Goal: Task Accomplishment & Management: Manage account settings

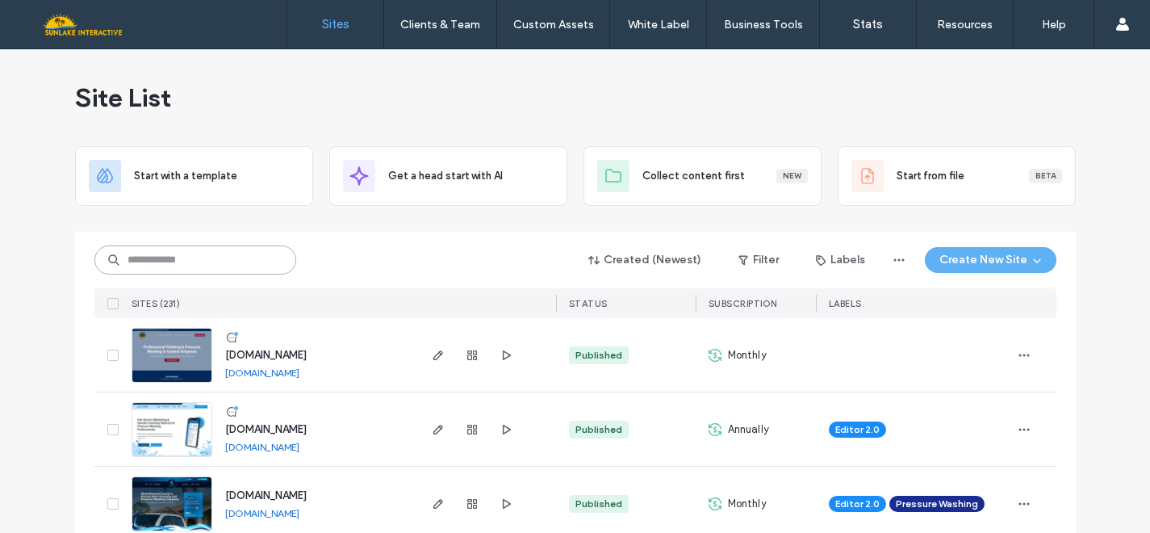
click at [169, 259] on input at bounding box center [195, 259] width 202 height 29
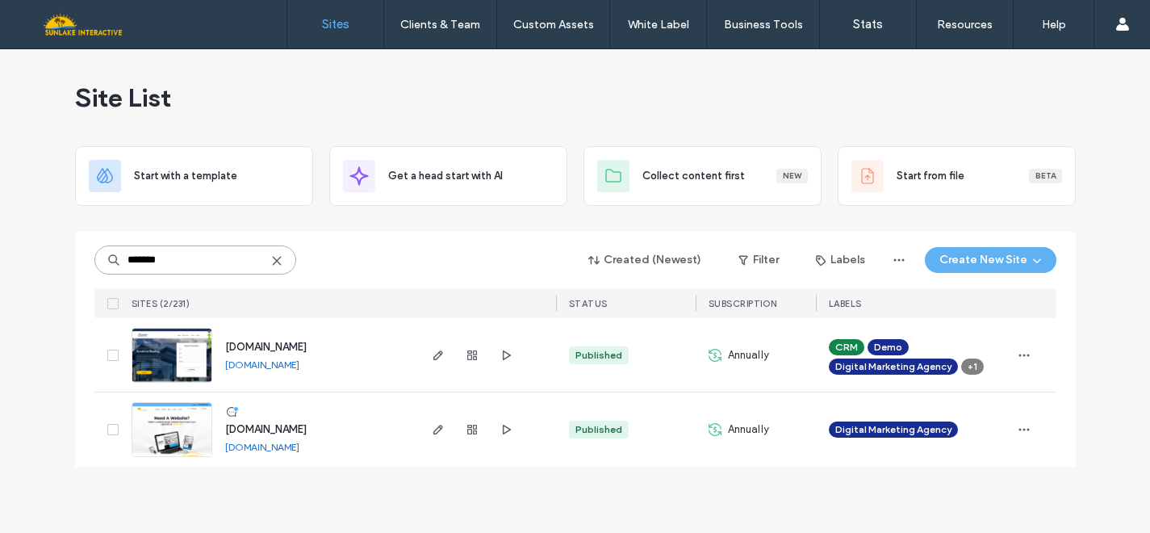
type input "*******"
click at [177, 440] on img at bounding box center [171, 458] width 79 height 110
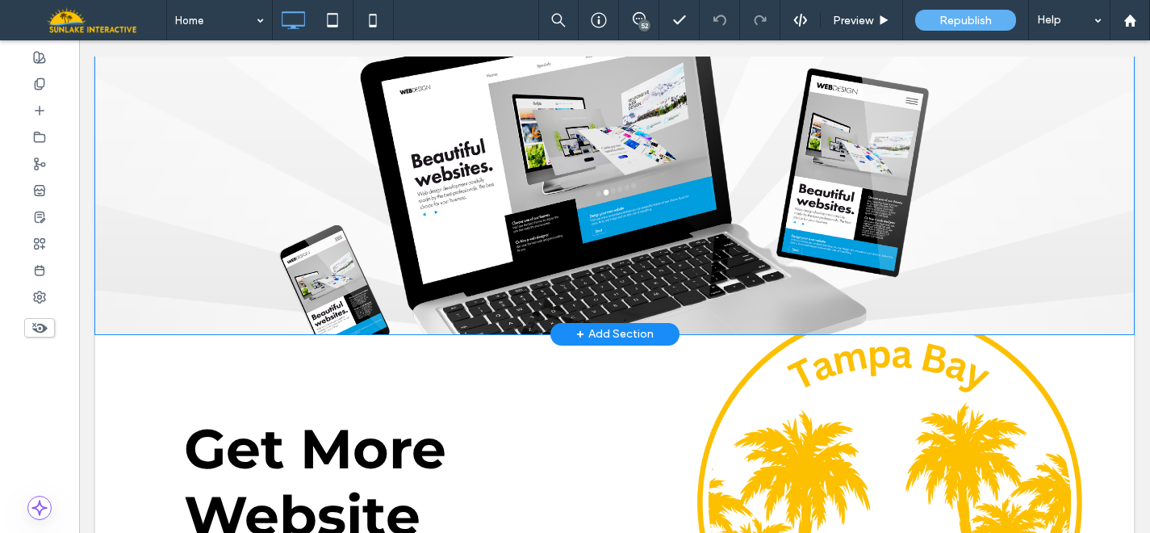
scroll to position [493, 0]
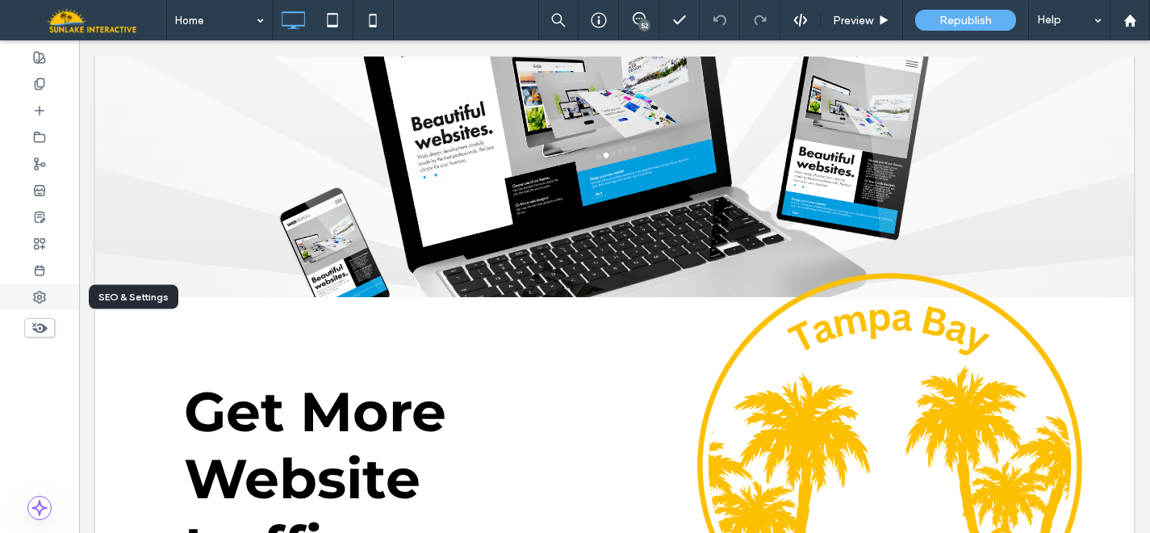
click at [41, 296] on use at bounding box center [39, 296] width 11 height 11
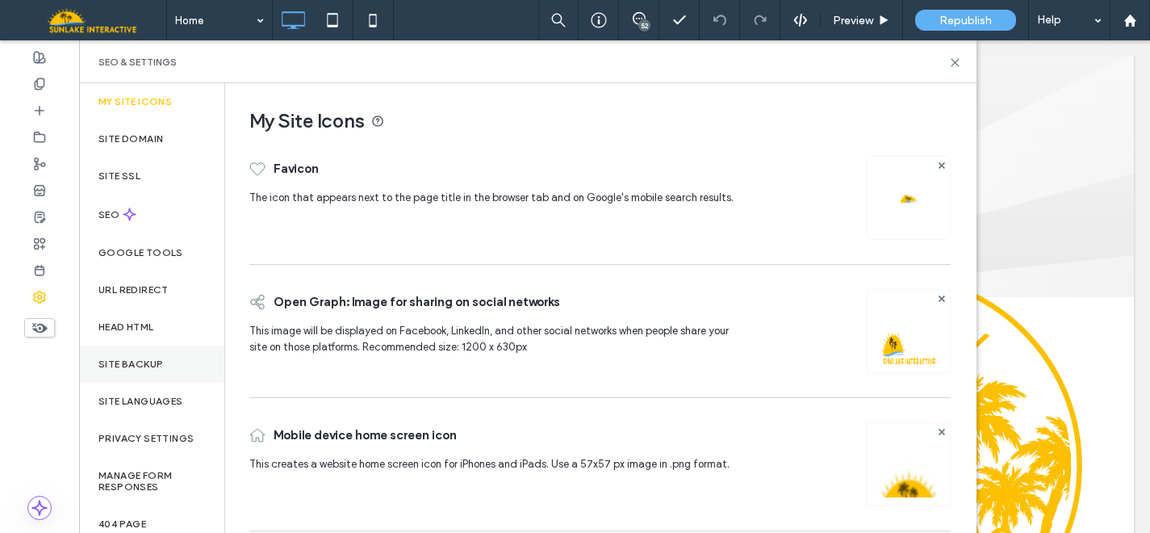
click at [149, 370] on div "Site Backup" at bounding box center [151, 363] width 145 height 37
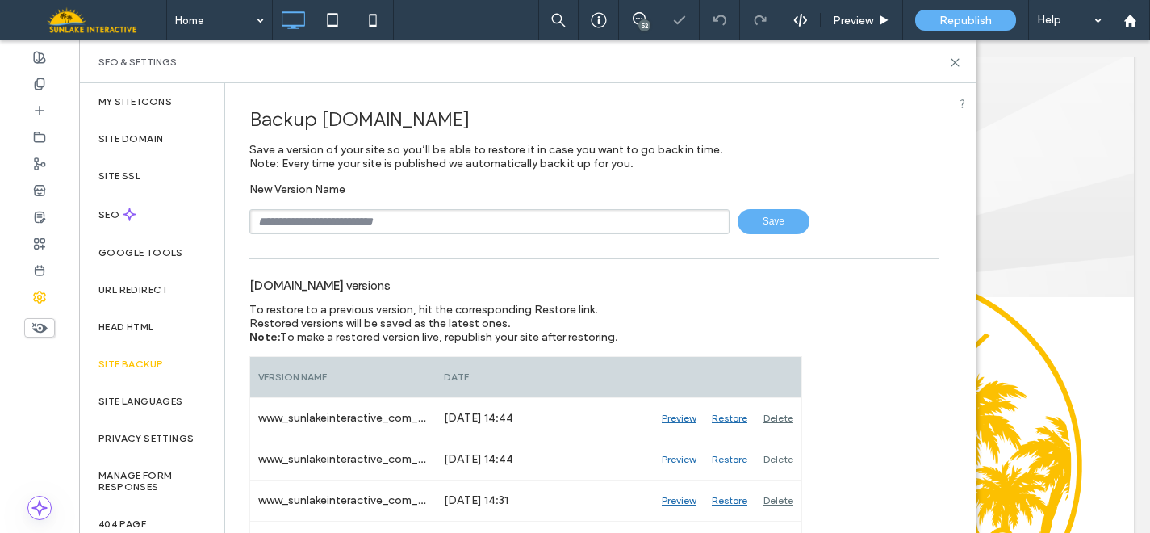
click at [390, 206] on div "New Version Name Save" at bounding box center [593, 208] width 689 height 52
click at [388, 215] on input "text" at bounding box center [489, 221] width 480 height 25
type input "**********"
click at [771, 222] on span "Save" at bounding box center [774, 221] width 72 height 25
click at [952, 59] on use at bounding box center [955, 62] width 7 height 7
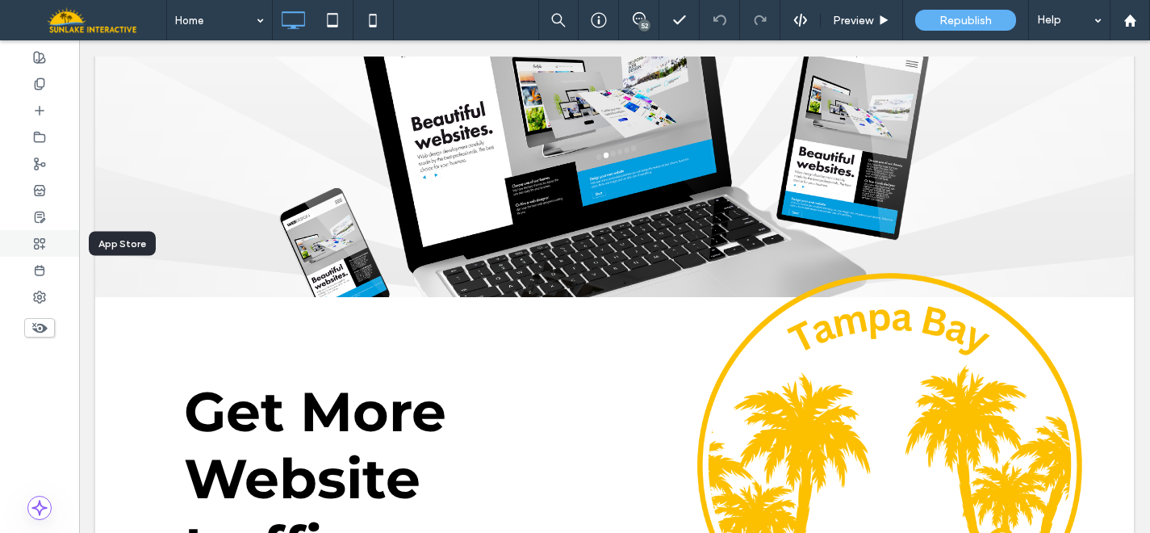
click at [48, 245] on div at bounding box center [39, 243] width 79 height 27
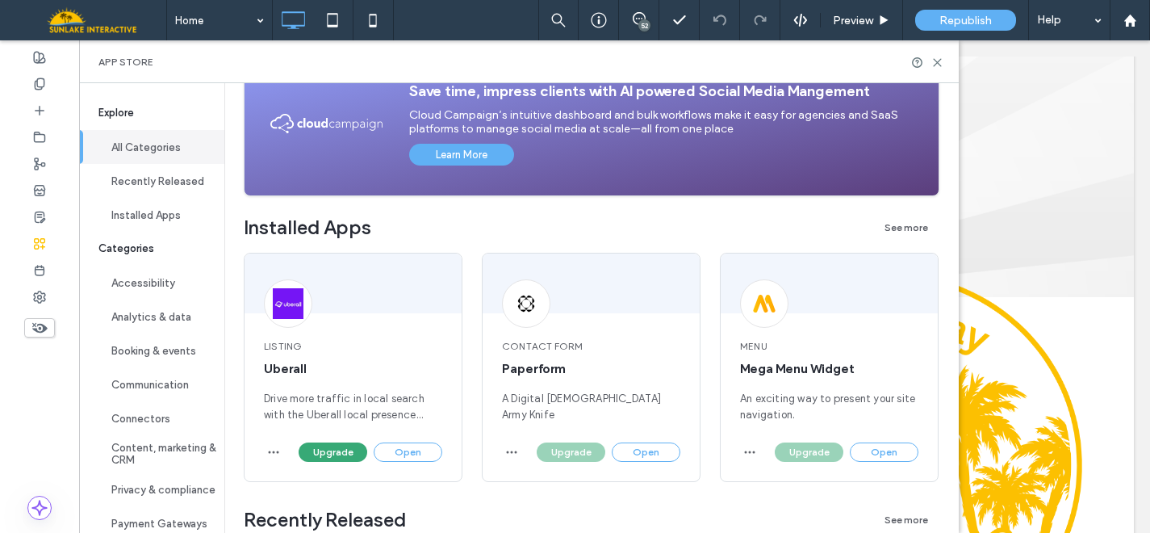
scroll to position [291, 0]
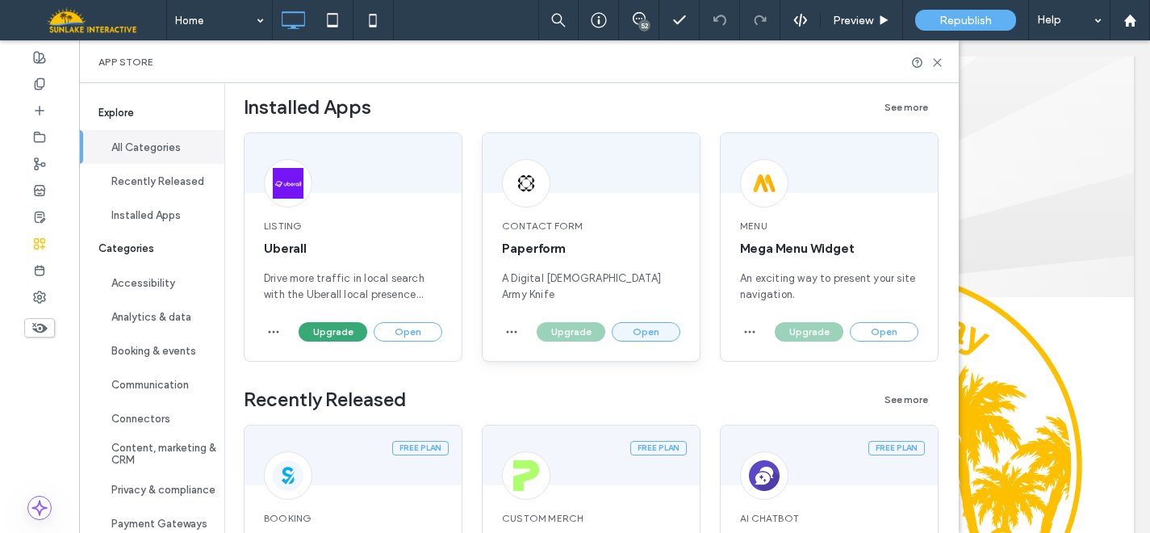
click at [667, 326] on button "Open" at bounding box center [646, 331] width 69 height 19
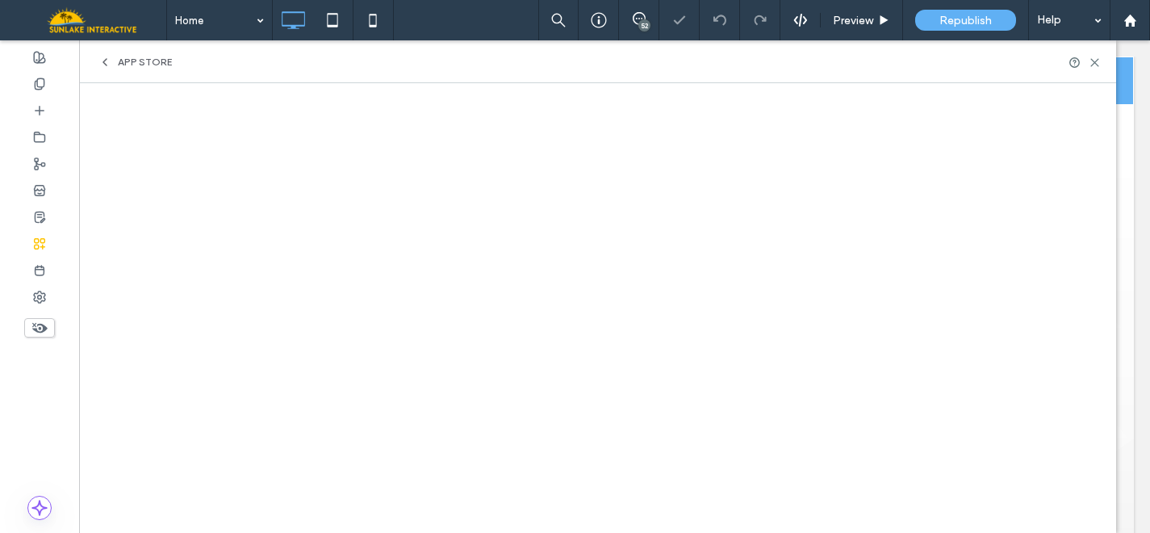
scroll to position [0, 0]
click at [1098, 63] on icon at bounding box center [1095, 62] width 12 height 12
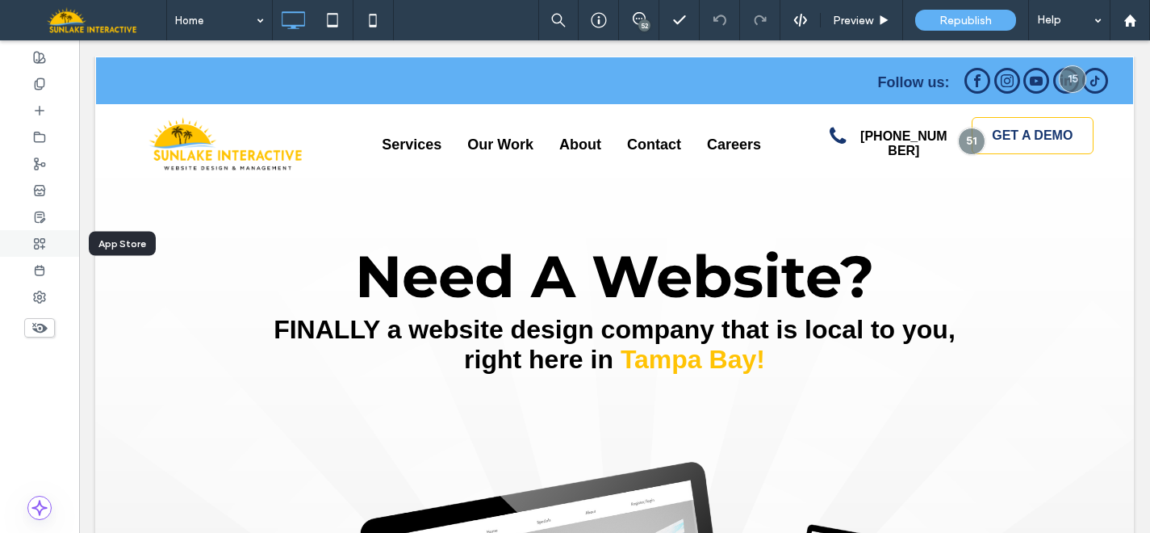
click at [54, 241] on div at bounding box center [39, 243] width 79 height 27
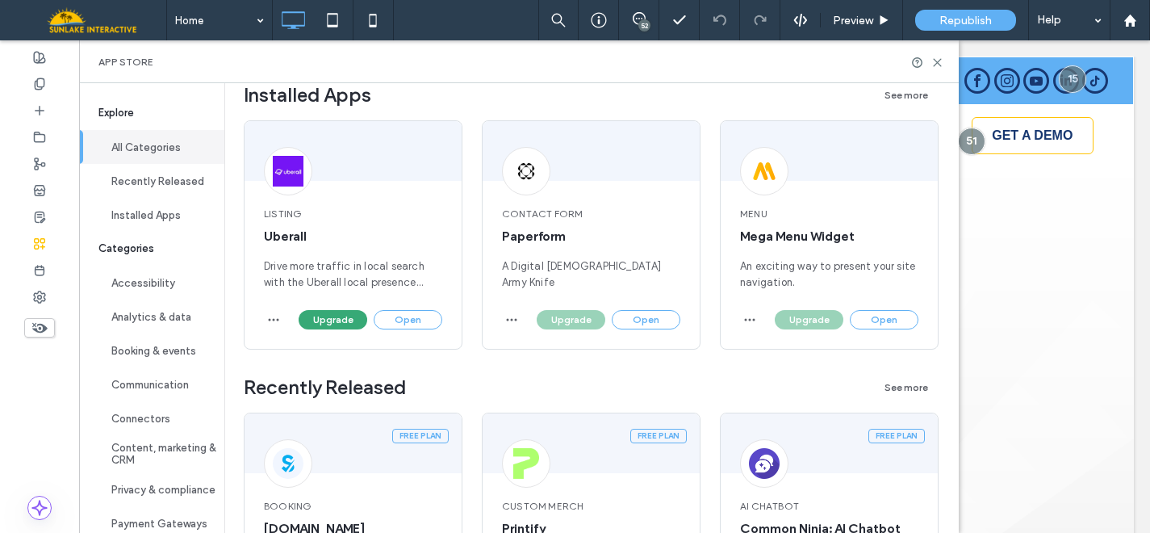
scroll to position [307, 0]
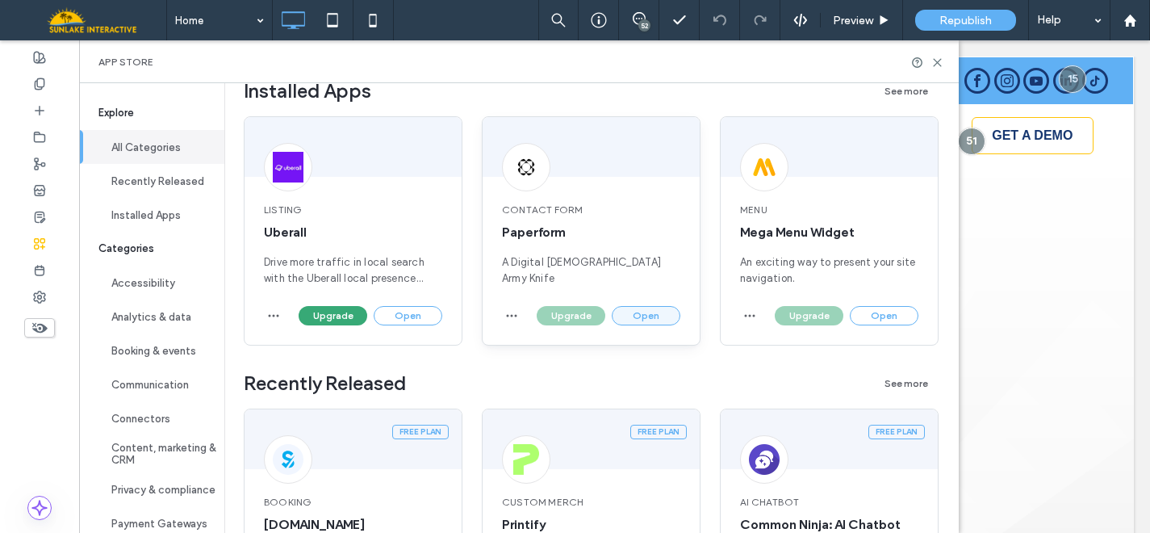
click at [642, 317] on button "Open" at bounding box center [646, 315] width 69 height 19
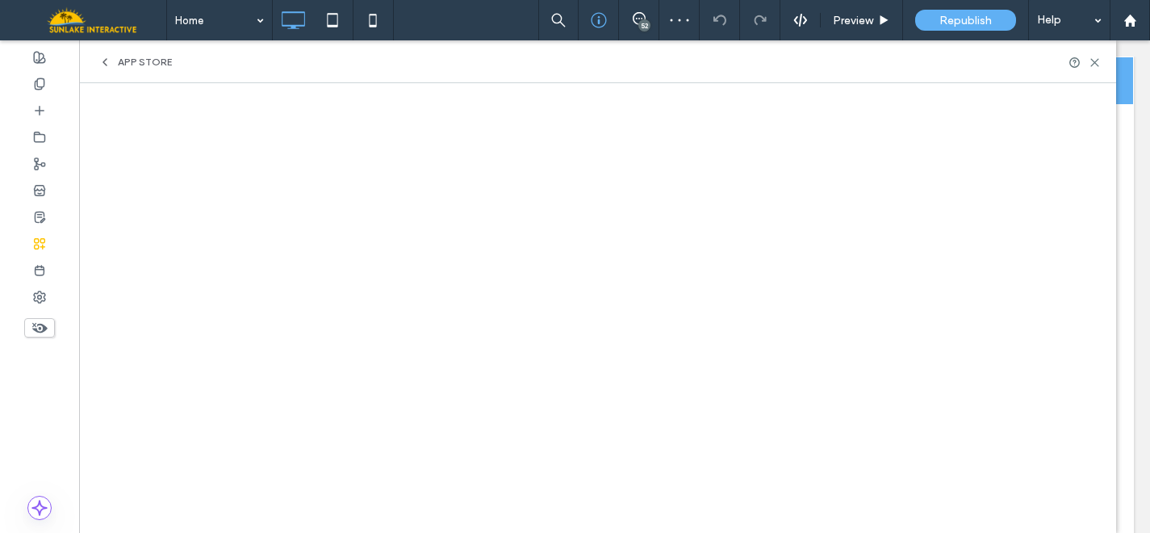
scroll to position [0, 0]
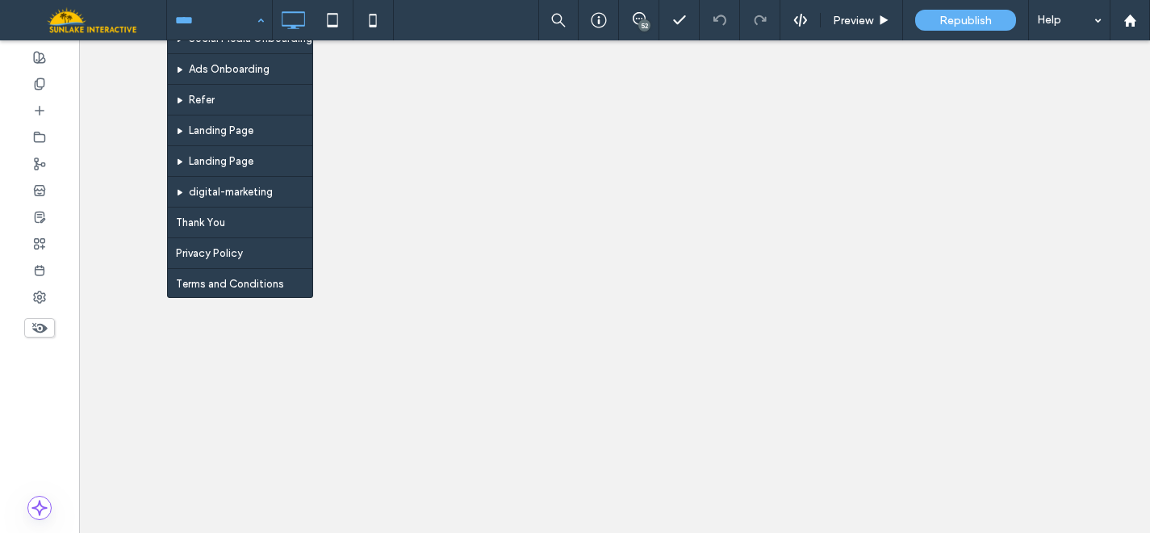
scroll to position [1031, 0]
click at [40, 82] on icon at bounding box center [39, 83] width 13 height 13
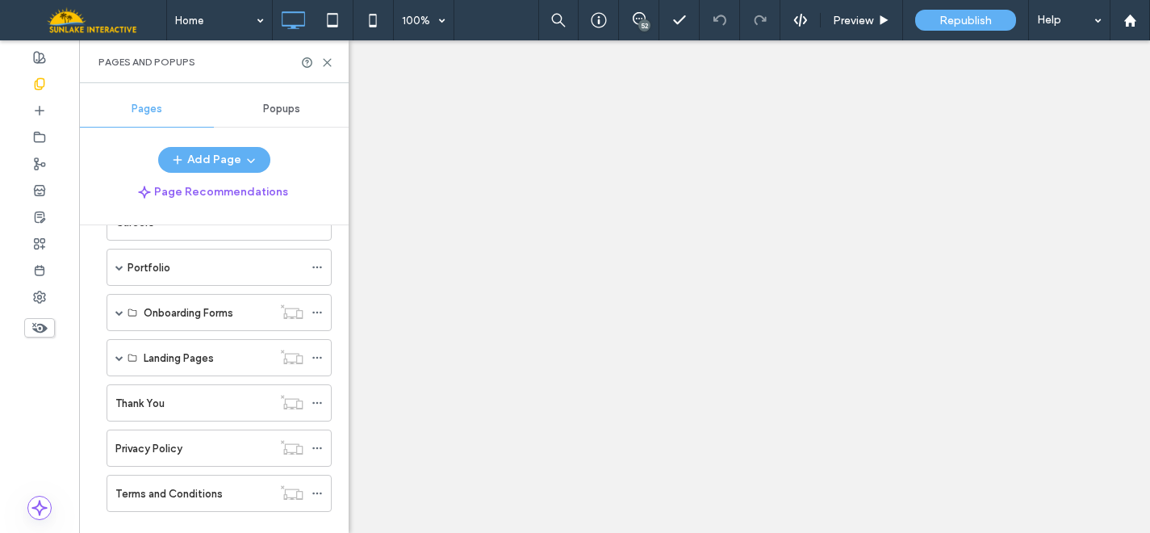
scroll to position [257, 0]
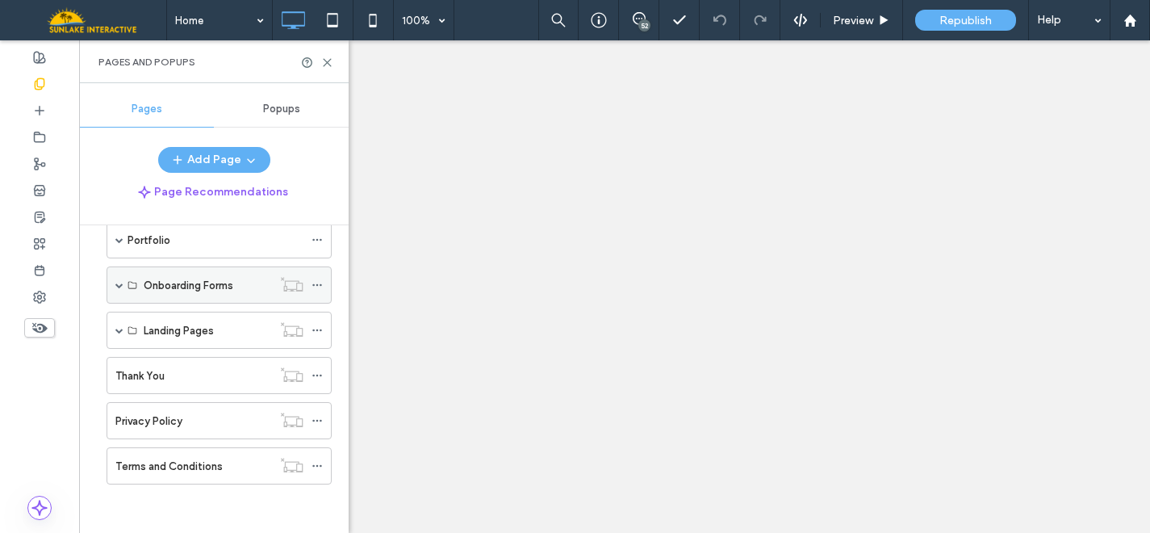
click at [119, 285] on span at bounding box center [119, 285] width 8 height 8
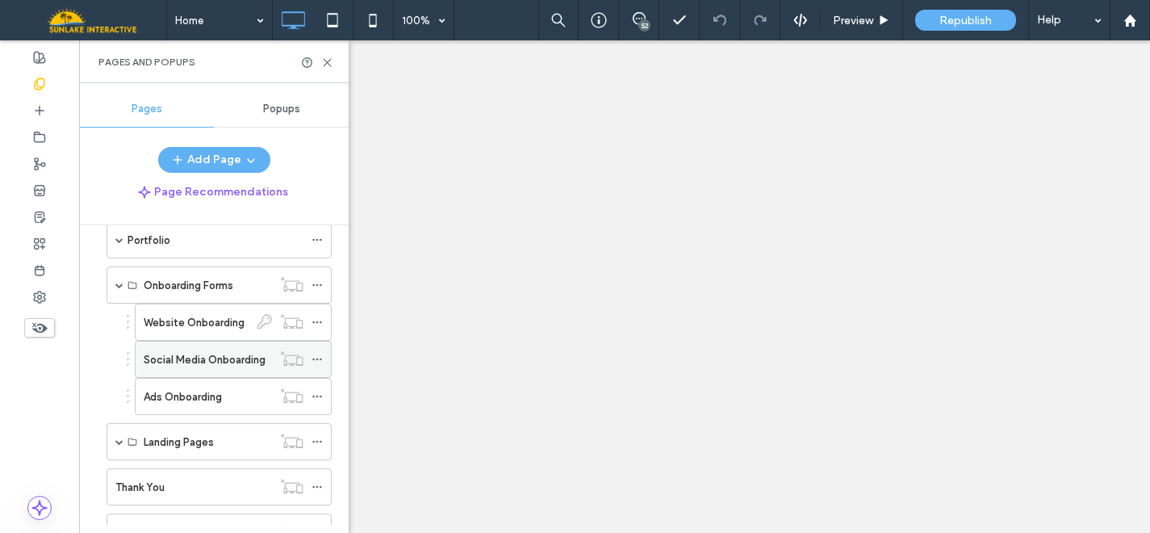
click at [318, 357] on icon at bounding box center [317, 359] width 11 height 11
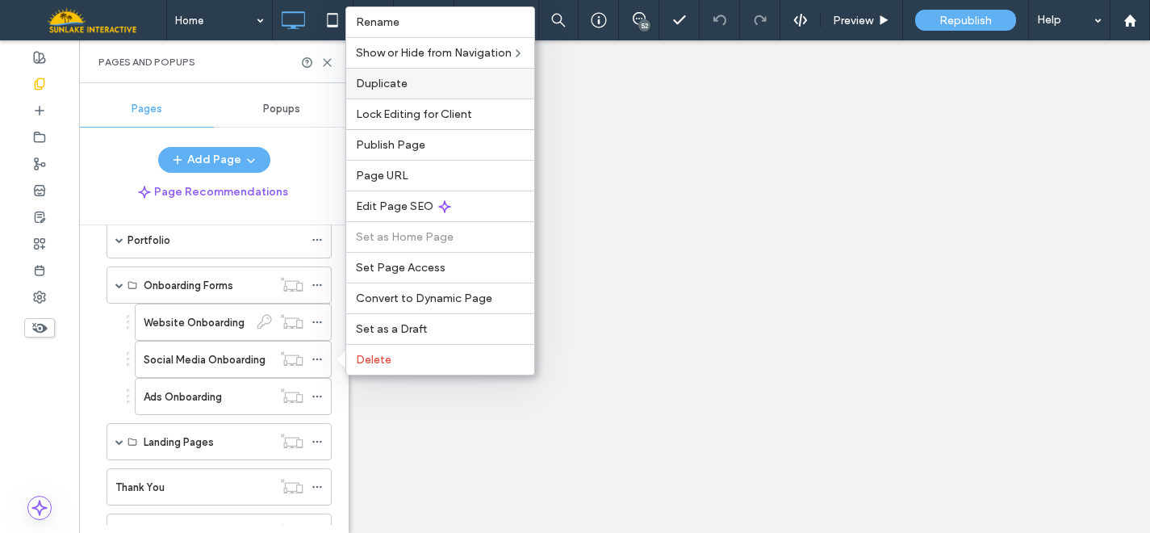
click at [420, 90] on label "Duplicate" at bounding box center [440, 84] width 169 height 14
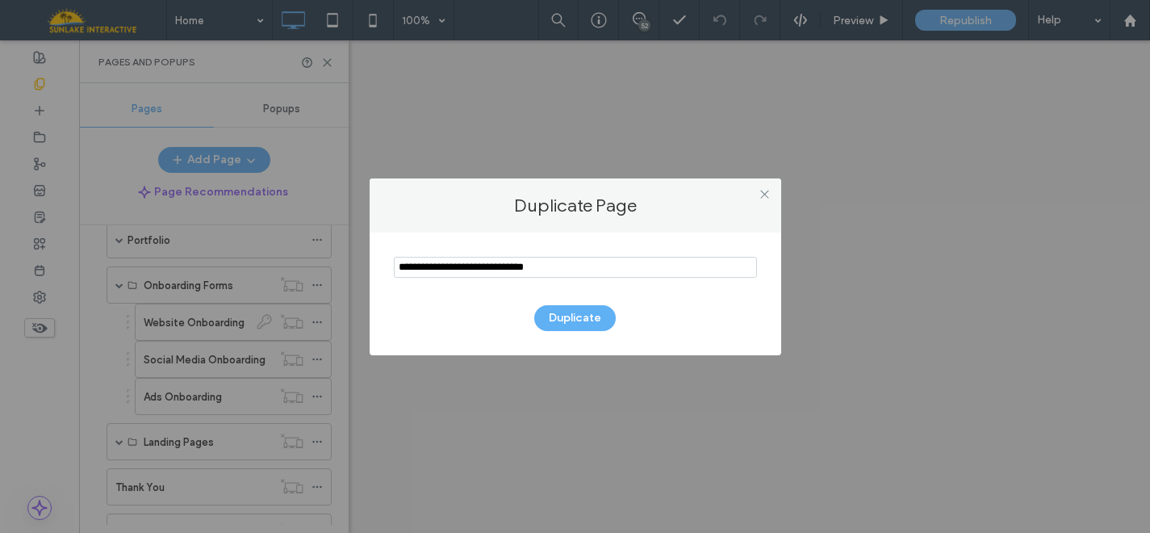
drag, startPoint x: 499, startPoint y: 269, endPoint x: 365, endPoint y: 269, distance: 134.0
click at [365, 269] on div "Duplicate Page Duplicate" at bounding box center [575, 266] width 1150 height 533
type input "**********"
click at [574, 315] on button "Duplicate" at bounding box center [575, 318] width 82 height 26
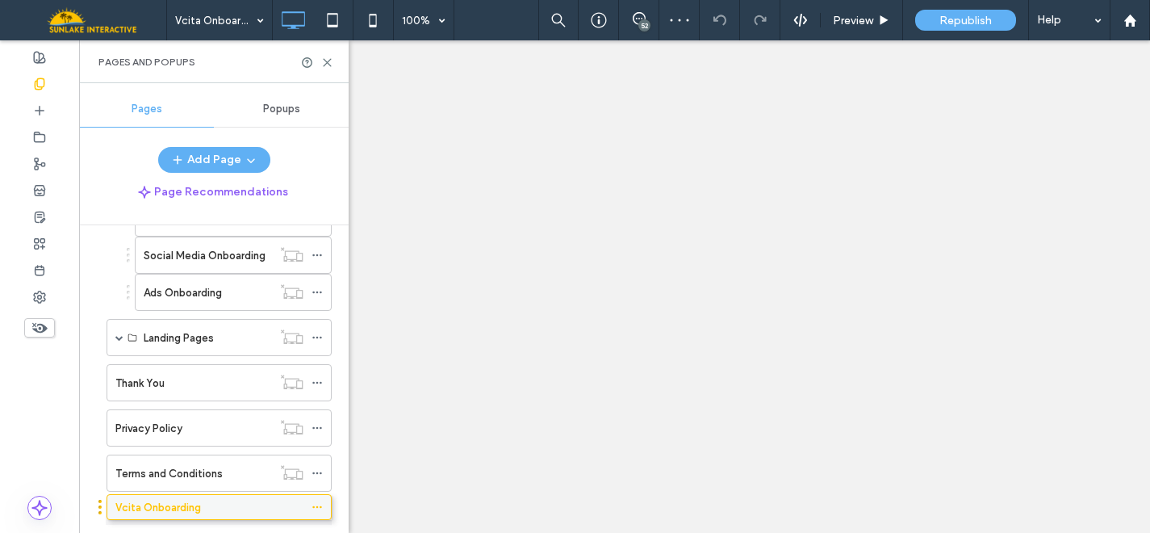
scroll to position [378, 0]
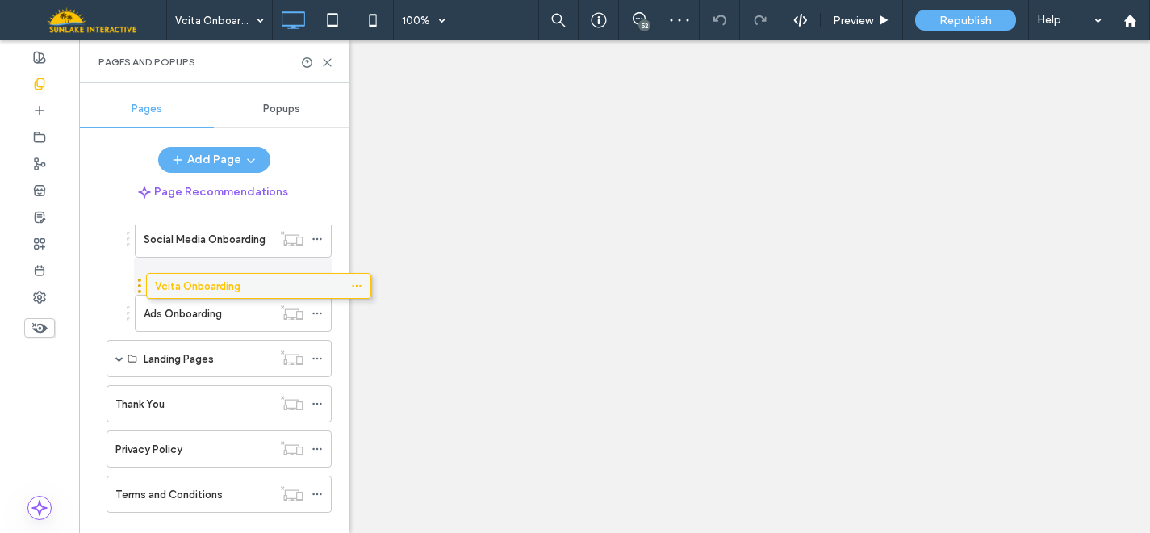
drag, startPoint x: 161, startPoint y: 512, endPoint x: 200, endPoint y: 285, distance: 230.2
click at [317, 275] on use at bounding box center [316, 276] width 9 height 2
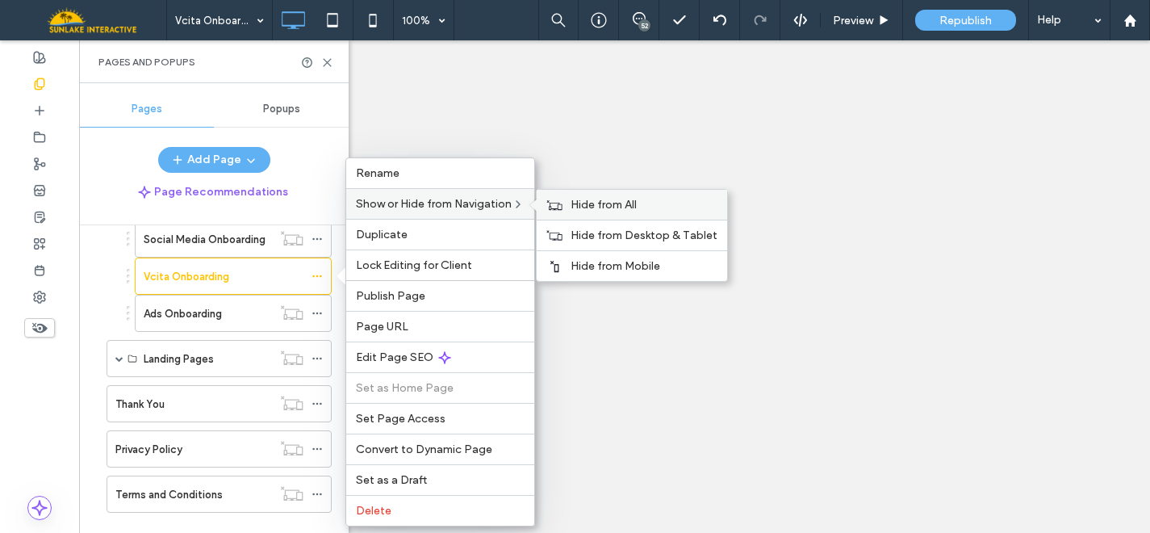
click at [567, 203] on div "Hide from All" at bounding box center [632, 205] width 190 height 30
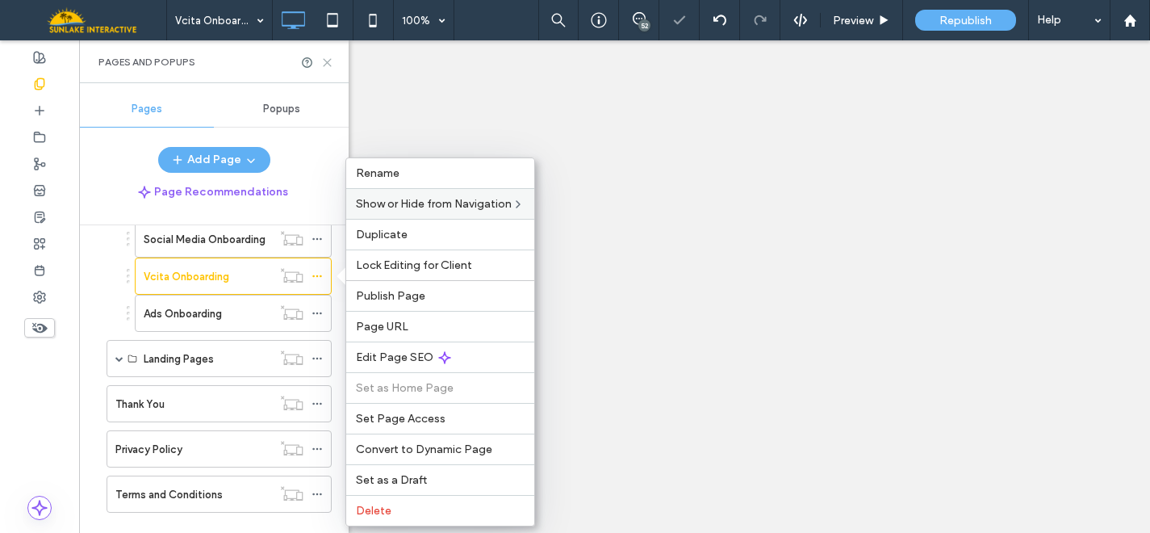
click at [330, 60] on icon at bounding box center [327, 62] width 12 height 12
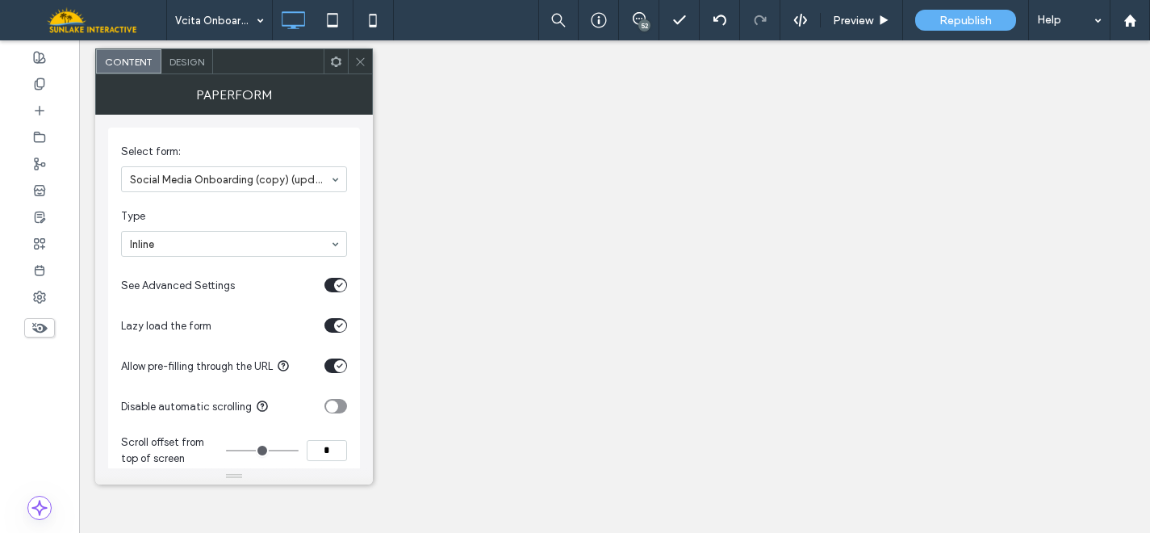
click at [355, 64] on icon at bounding box center [360, 62] width 12 height 12
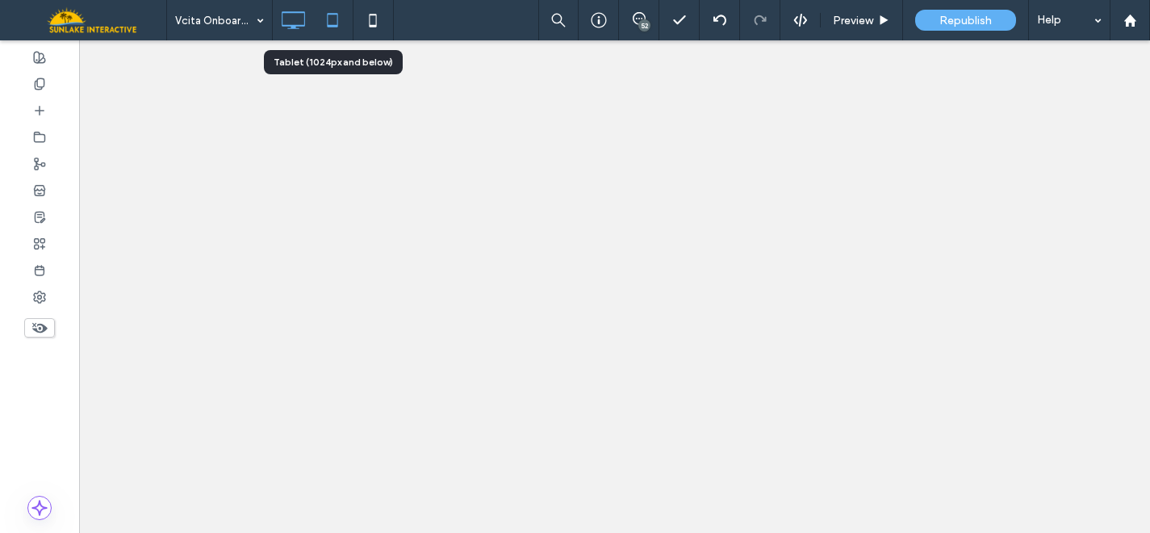
click at [334, 19] on icon at bounding box center [332, 20] width 32 height 32
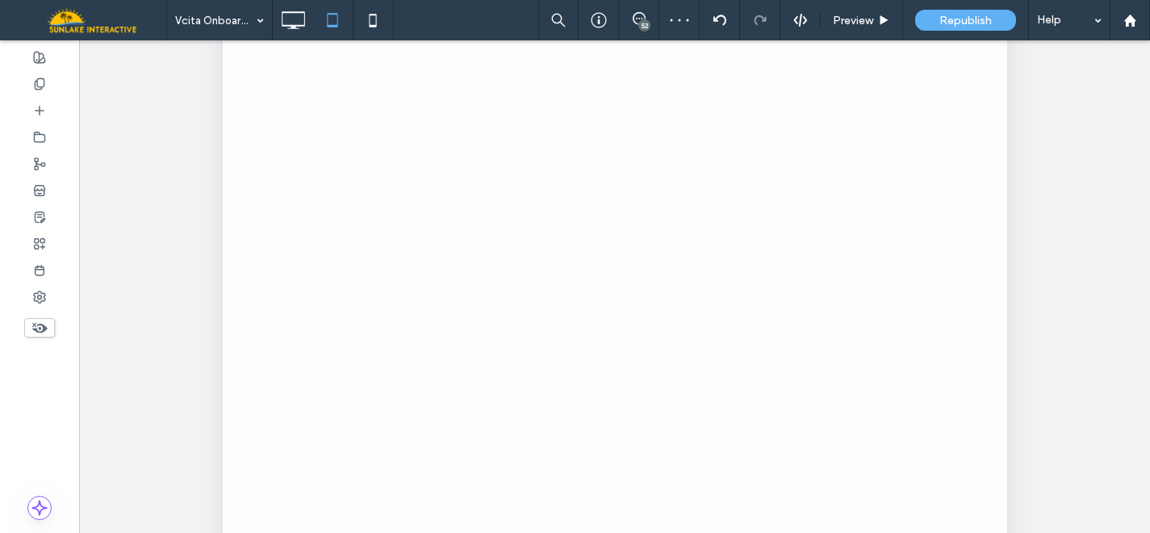
scroll to position [592, 0]
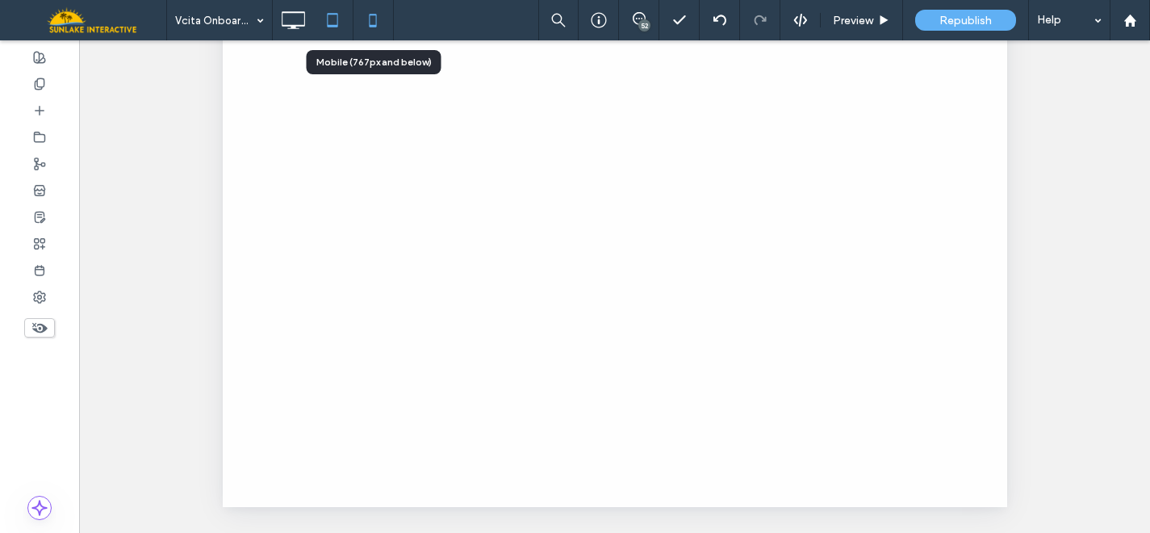
click at [368, 27] on icon at bounding box center [373, 20] width 32 height 32
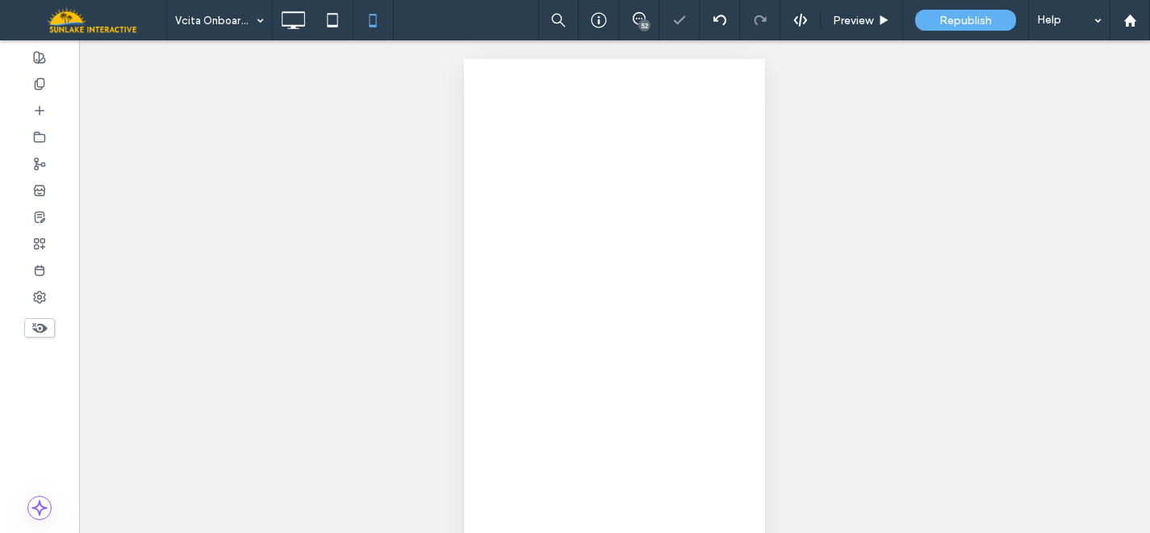
scroll to position [8, 0]
click at [284, 21] on icon at bounding box center [293, 20] width 32 height 32
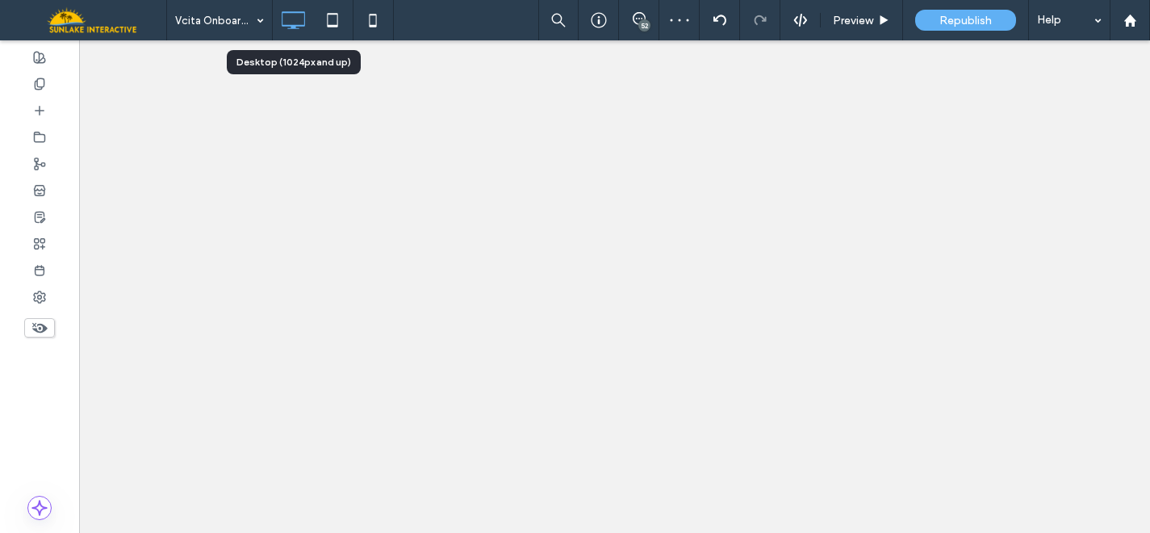
scroll to position [0, 0]
click at [224, 23] on div "Vcita Onboarding 52 Preview Republish Help Site Comments Team & Clients Automat…" at bounding box center [575, 266] width 1150 height 533
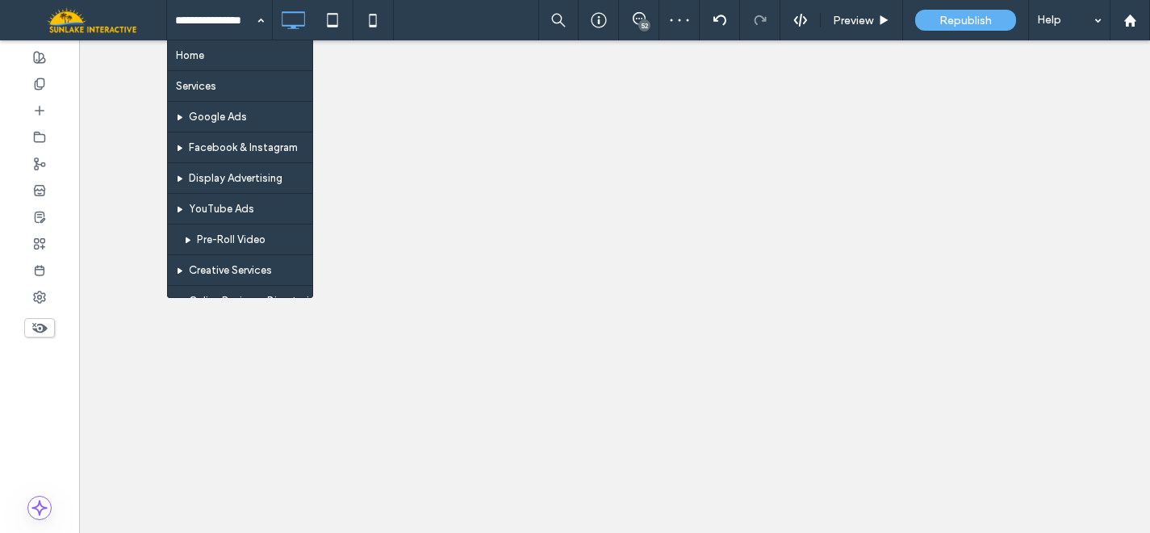
click at [224, 23] on input at bounding box center [215, 20] width 81 height 40
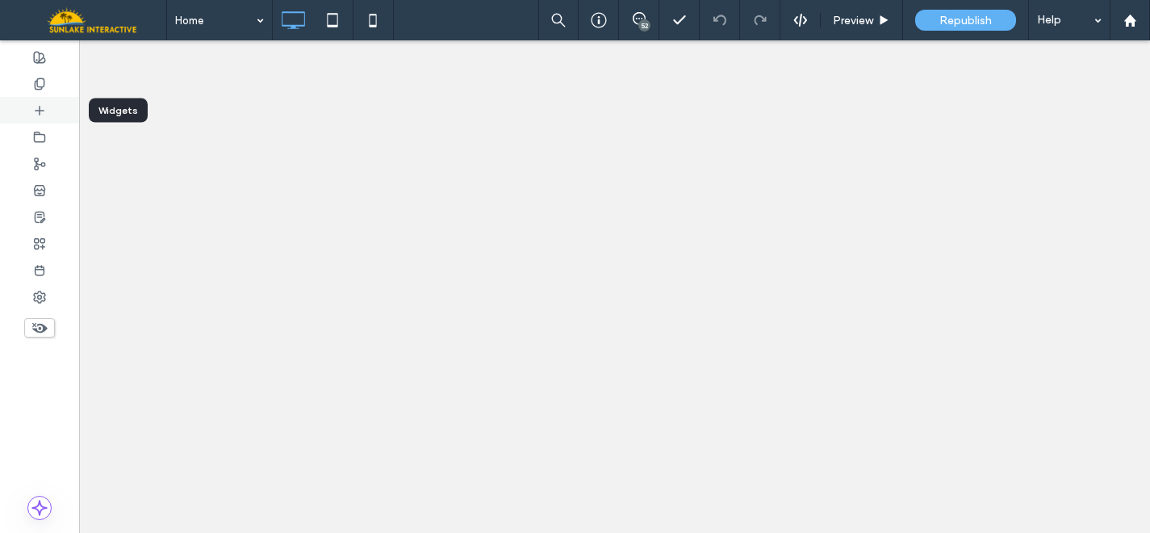
click at [44, 105] on icon at bounding box center [39, 110] width 13 height 13
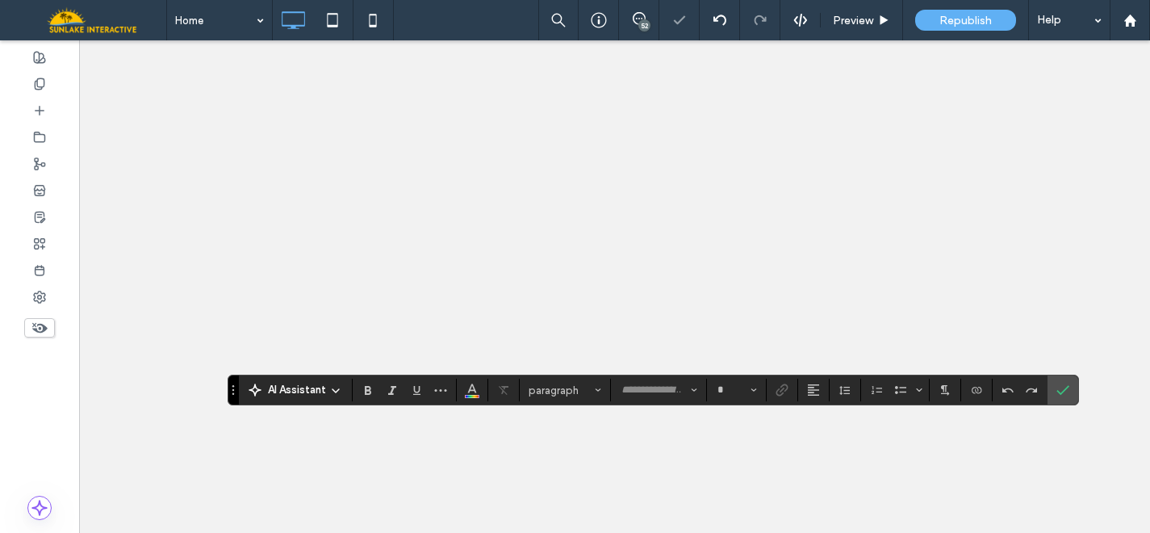
type input "*****"
type input "**"
click at [781, 390] on use "Link" at bounding box center [782, 390] width 12 height 12
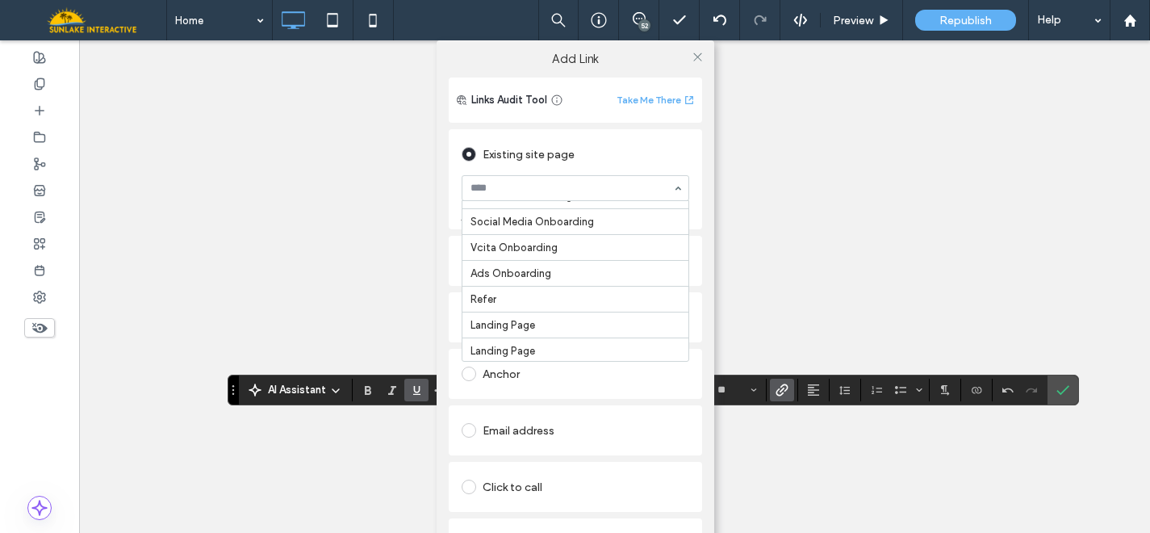
scroll to position [818, 0]
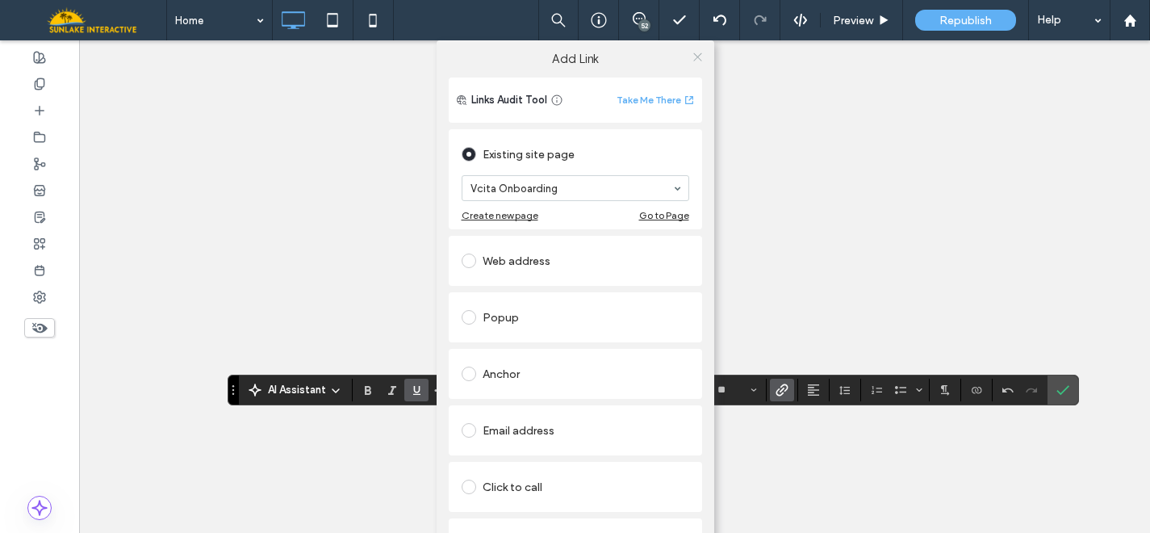
click at [692, 56] on icon at bounding box center [698, 57] width 12 height 12
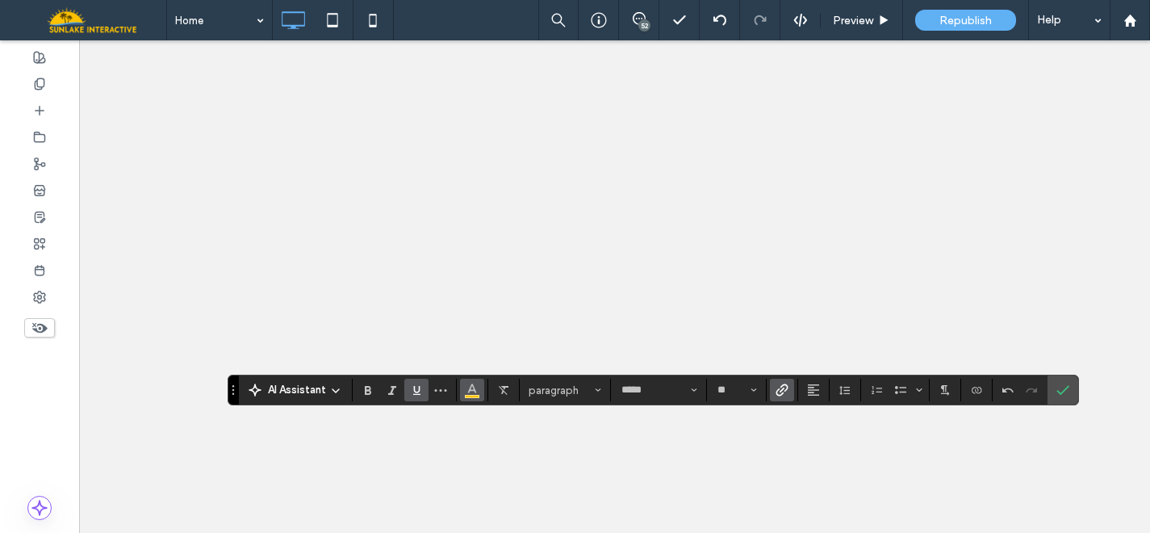
click at [470, 395] on span "Color" at bounding box center [472, 388] width 13 height 21
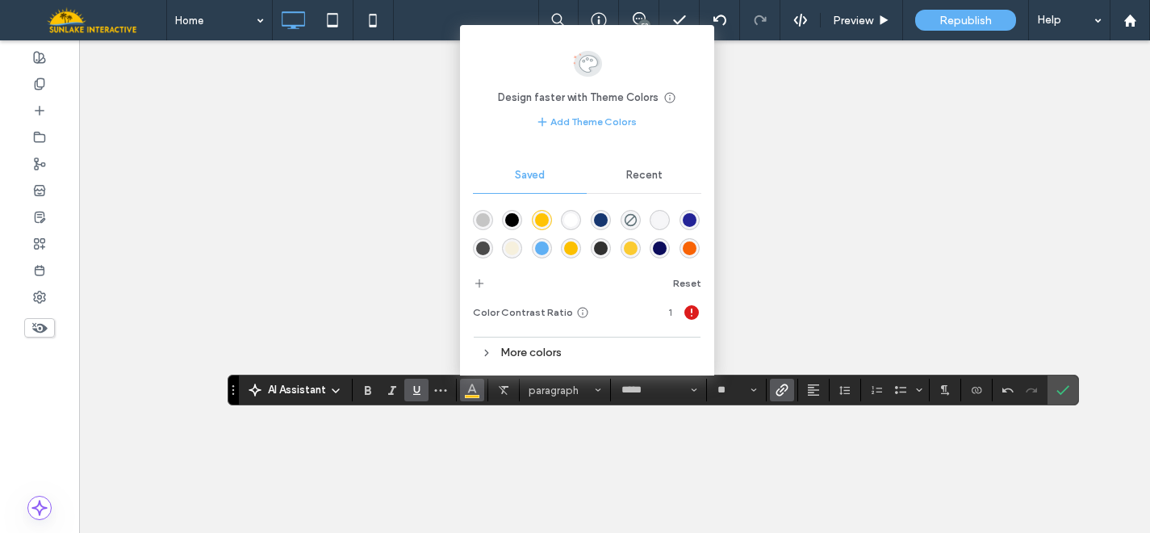
click at [608, 219] on div "rgba(23,55,112,1)" at bounding box center [601, 220] width 14 height 14
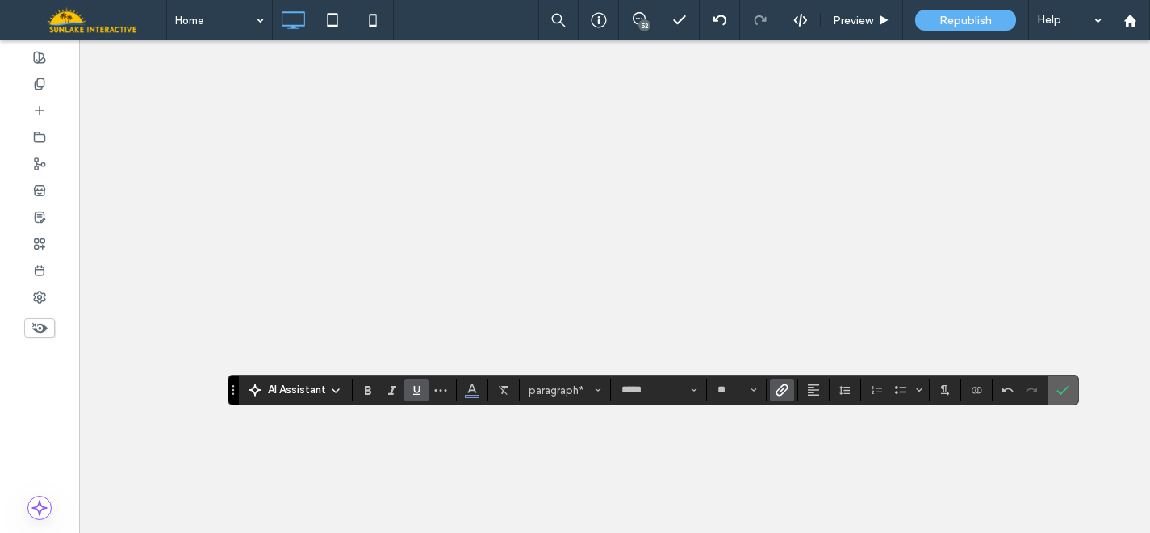
click at [1065, 395] on icon "Confirm" at bounding box center [1062, 389] width 13 height 13
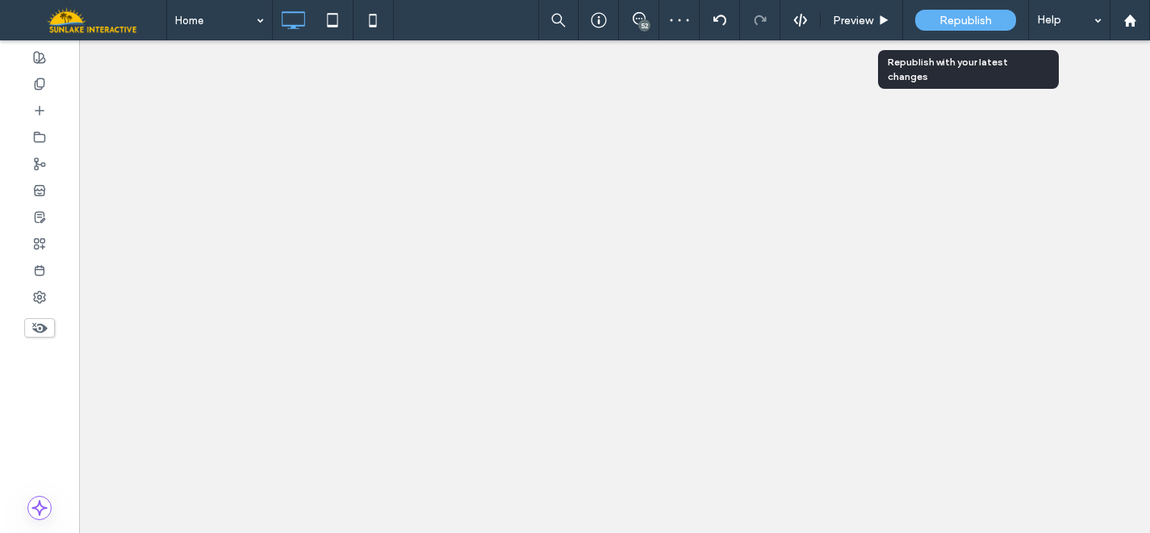
click at [959, 21] on span "Republish" at bounding box center [965, 21] width 52 height 14
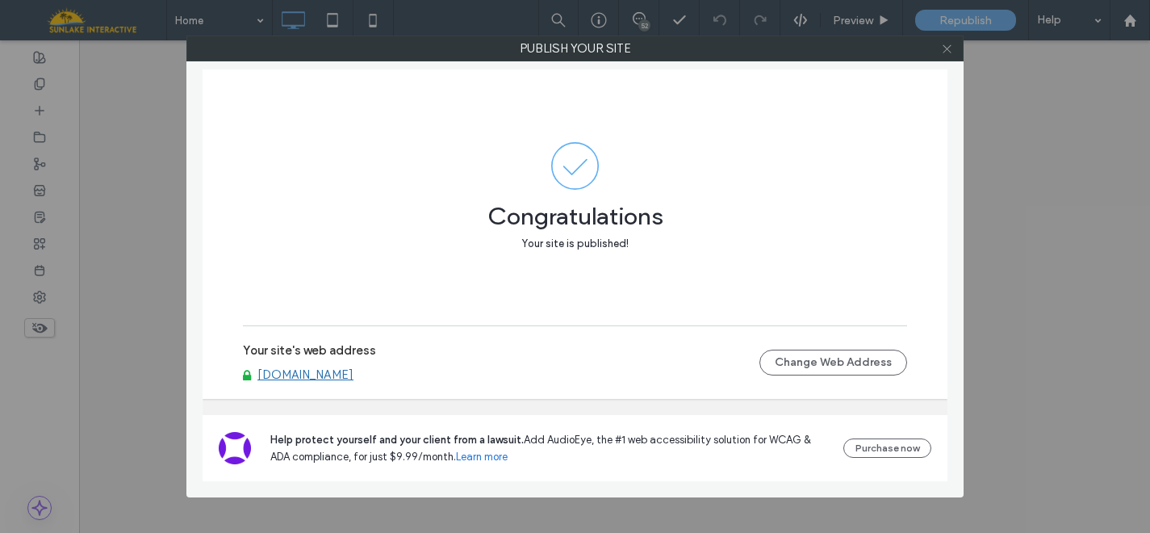
click at [943, 52] on icon at bounding box center [947, 49] width 12 height 12
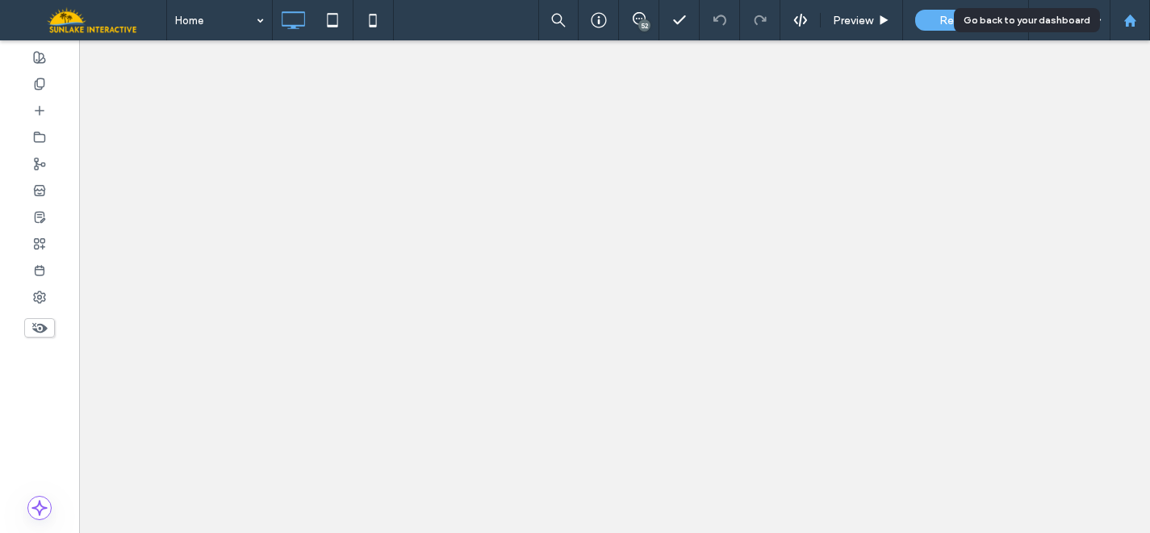
click at [1132, 27] on div at bounding box center [1130, 20] width 40 height 40
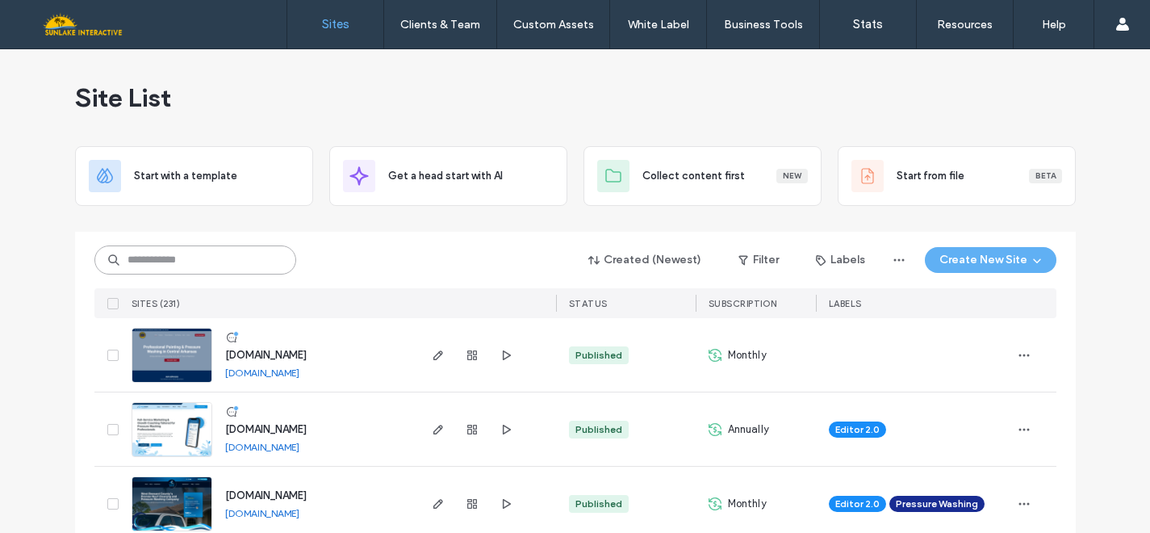
click at [228, 256] on input at bounding box center [195, 259] width 202 height 29
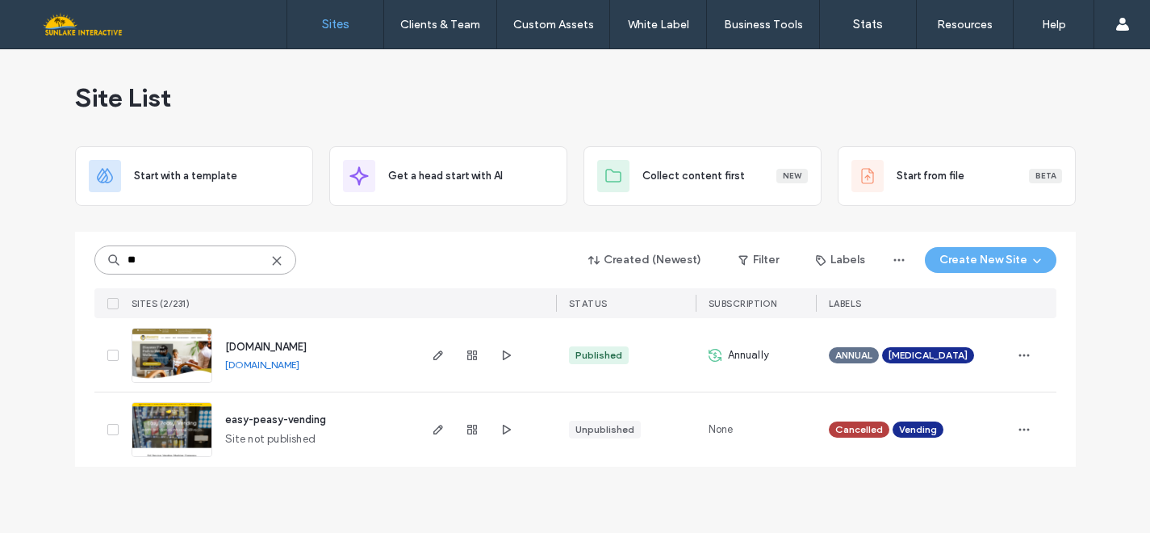
click at [160, 266] on input "**" at bounding box center [195, 259] width 202 height 29
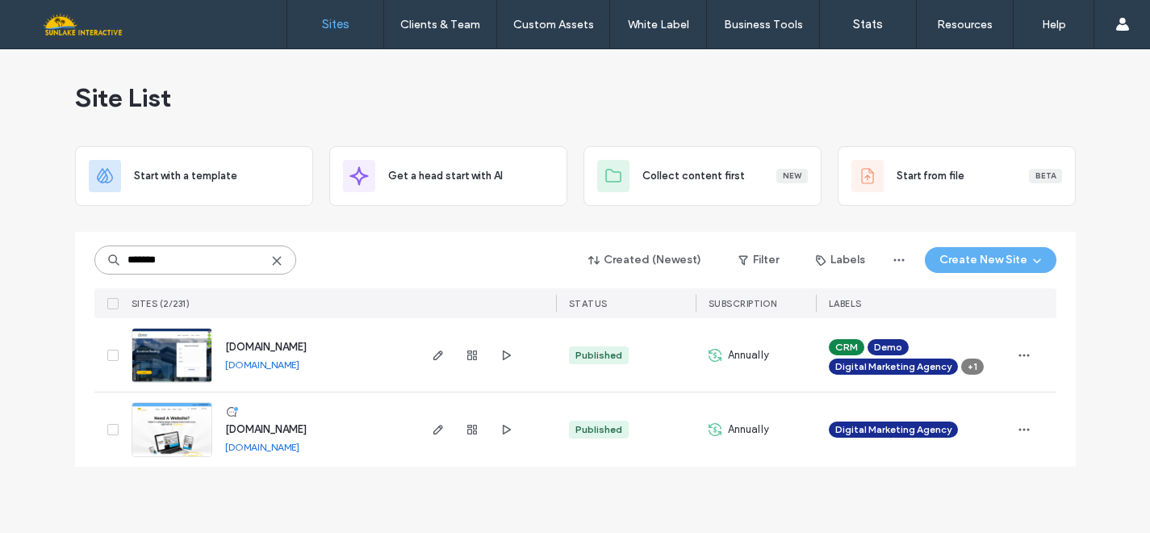
type input "*******"
click at [175, 441] on img at bounding box center [171, 458] width 79 height 110
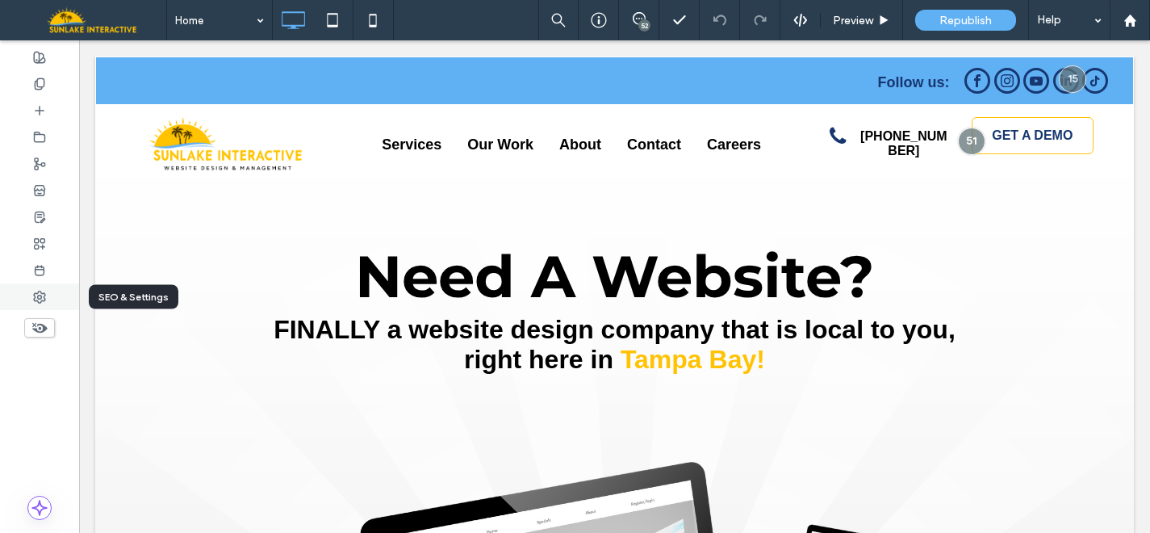
click at [43, 298] on icon at bounding box center [39, 297] width 13 height 13
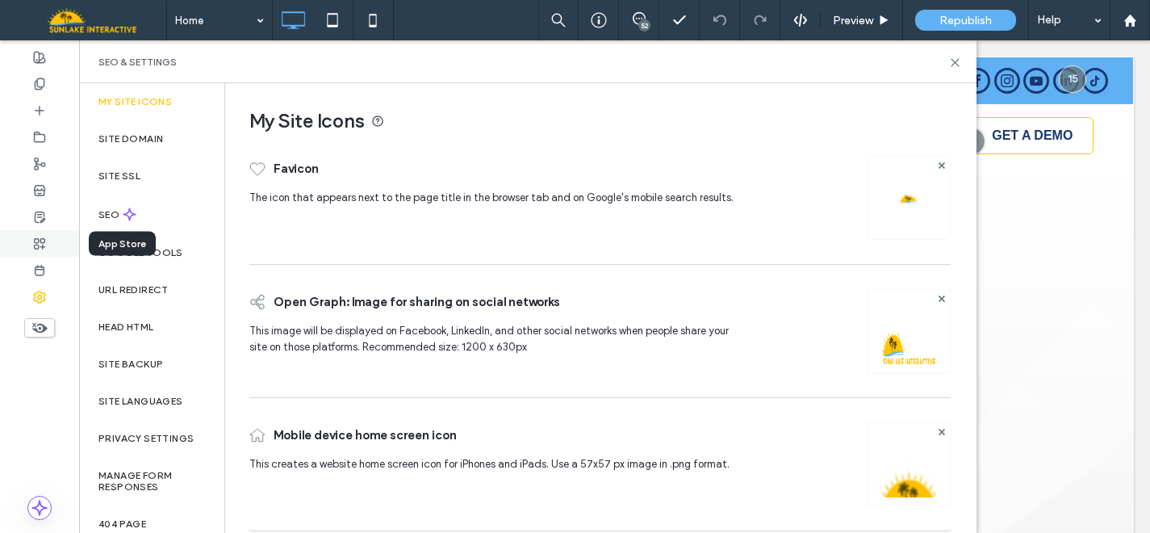
click at [47, 243] on div at bounding box center [39, 243] width 79 height 27
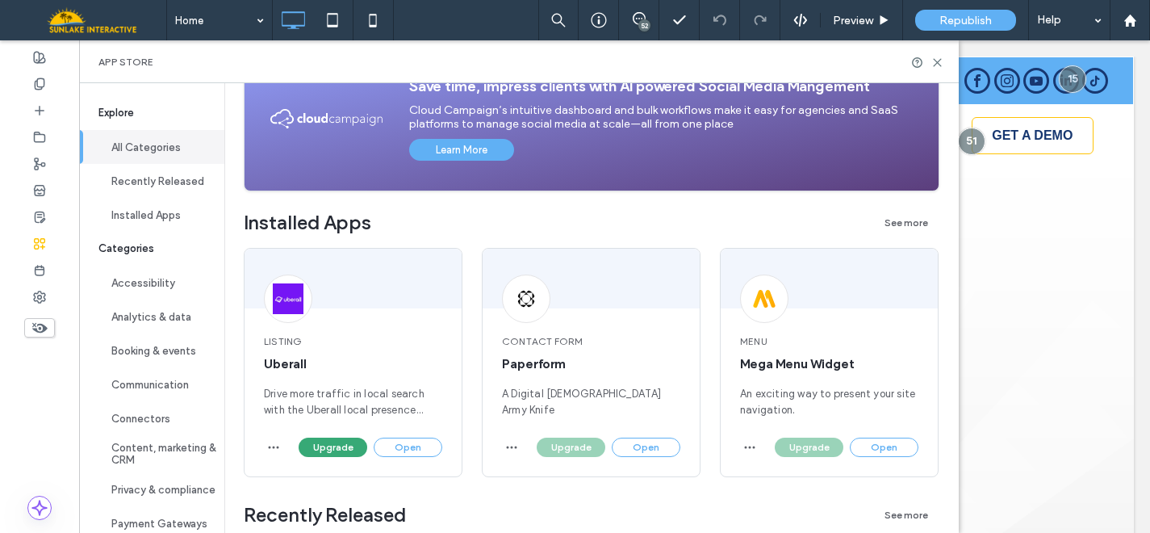
scroll to position [271, 0]
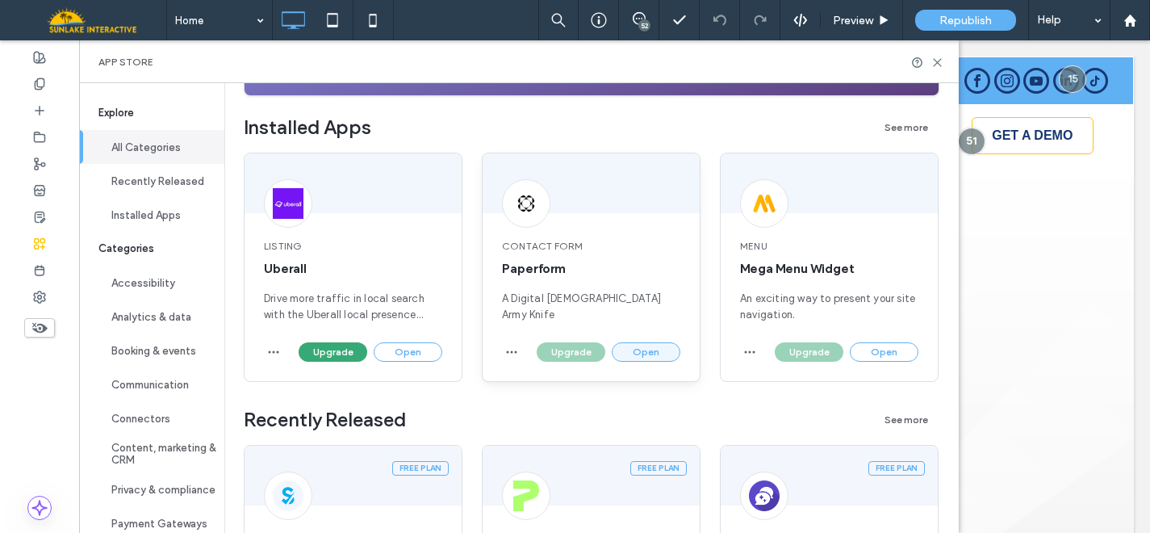
click at [655, 351] on button "Open" at bounding box center [646, 351] width 69 height 19
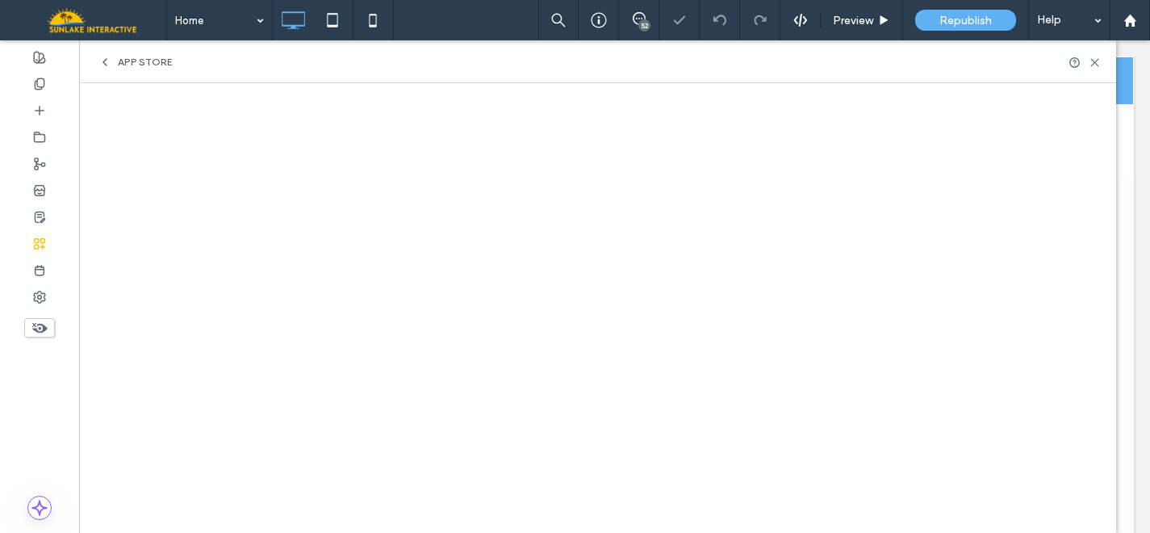
scroll to position [0, 0]
click at [1094, 59] on icon at bounding box center [1095, 62] width 12 height 12
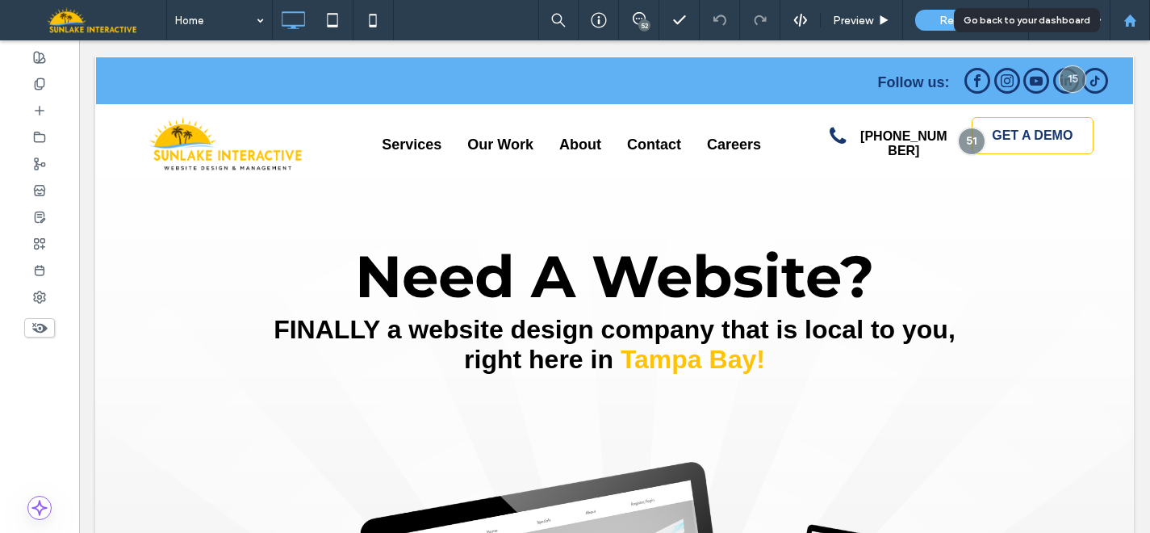
click at [1124, 27] on icon at bounding box center [1130, 21] width 14 height 14
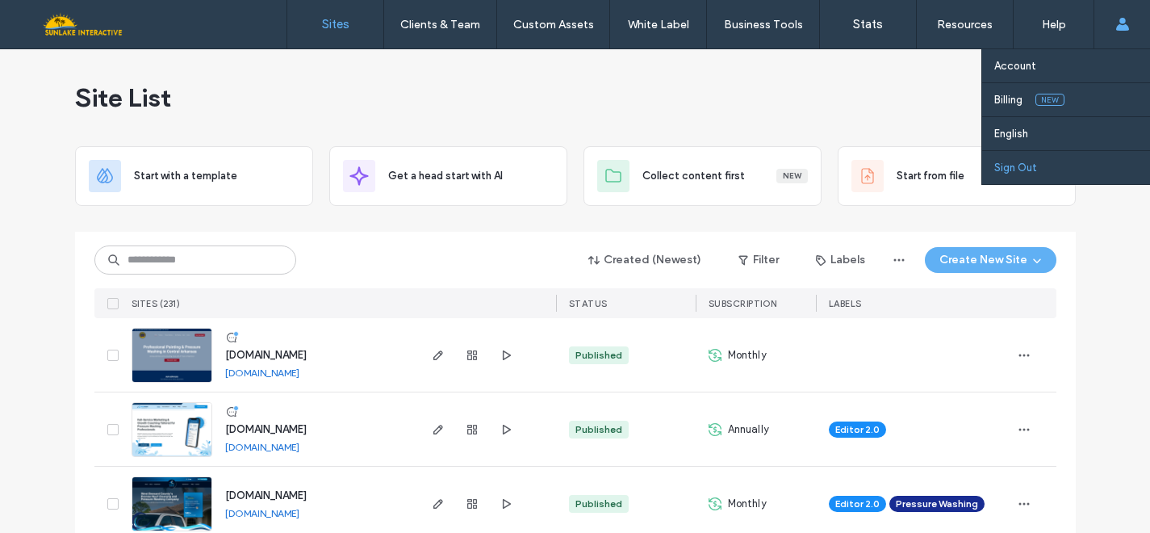
click at [1030, 171] on label "Sign Out" at bounding box center [1015, 167] width 43 height 12
